Goal: Task Accomplishment & Management: Complete application form

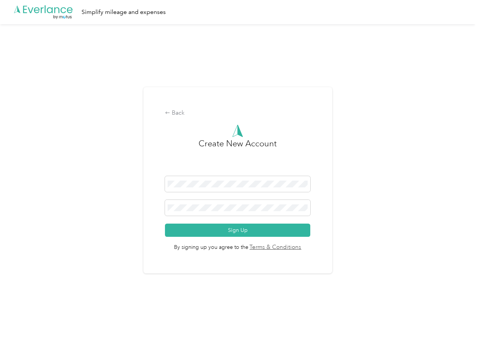
click at [239, 171] on h3 "Create New Account" at bounding box center [237, 156] width 78 height 39
click at [239, 12] on div ".cls-1 { fill: #00adee; } .cls-2 { fill: #fff; } .cls-3 { fill: #707372; } .cls…" at bounding box center [237, 12] width 475 height 24
click at [239, 113] on div "Back" at bounding box center [237, 113] width 145 height 9
click at [239, 230] on button "Sign Up" at bounding box center [237, 230] width 145 height 13
